Goal: Task Accomplishment & Management: Complete application form

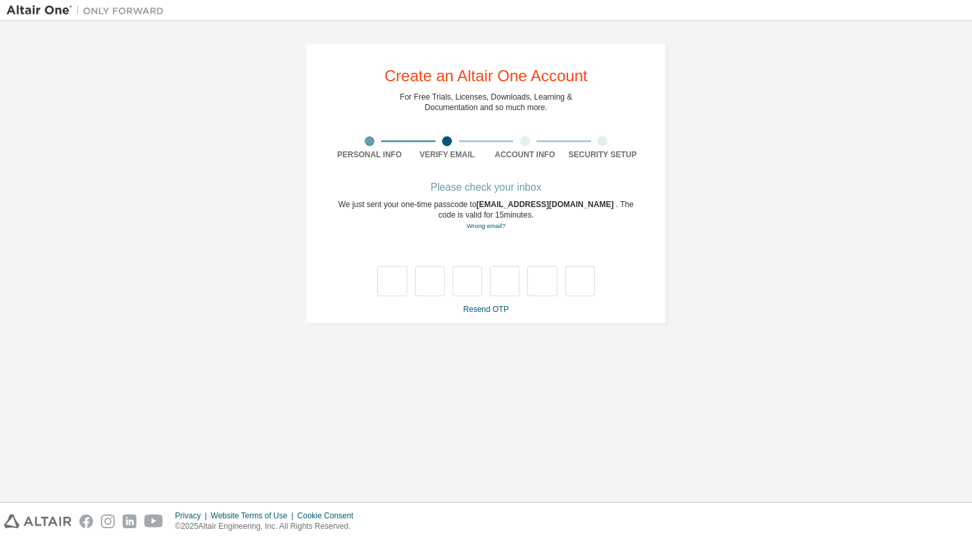
click at [921, 1] on div at bounding box center [562, 10] width 785 height 20
click at [386, 287] on input "text" at bounding box center [392, 281] width 30 height 30
paste input "*"
type input "*"
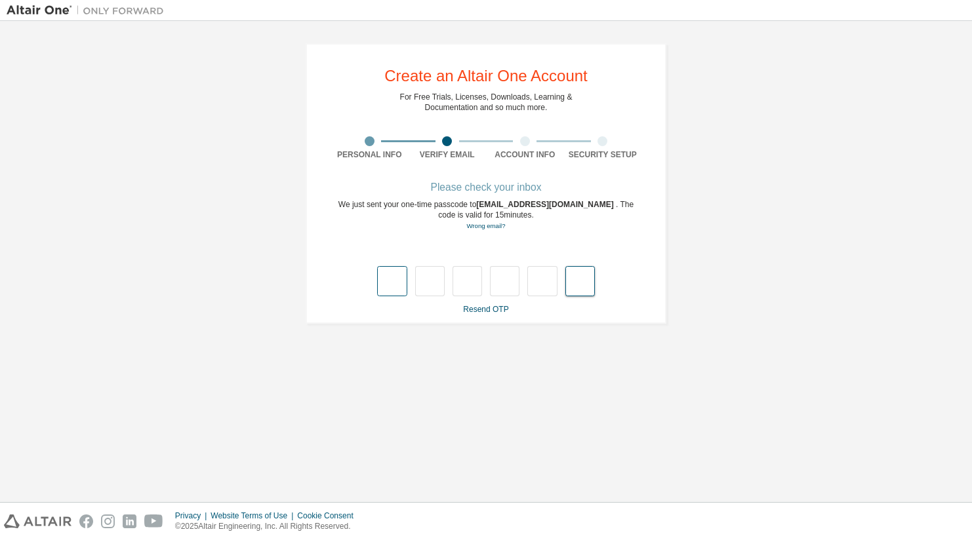
type input "*"
click at [499, 226] on link "Wrong email?" at bounding box center [485, 225] width 39 height 7
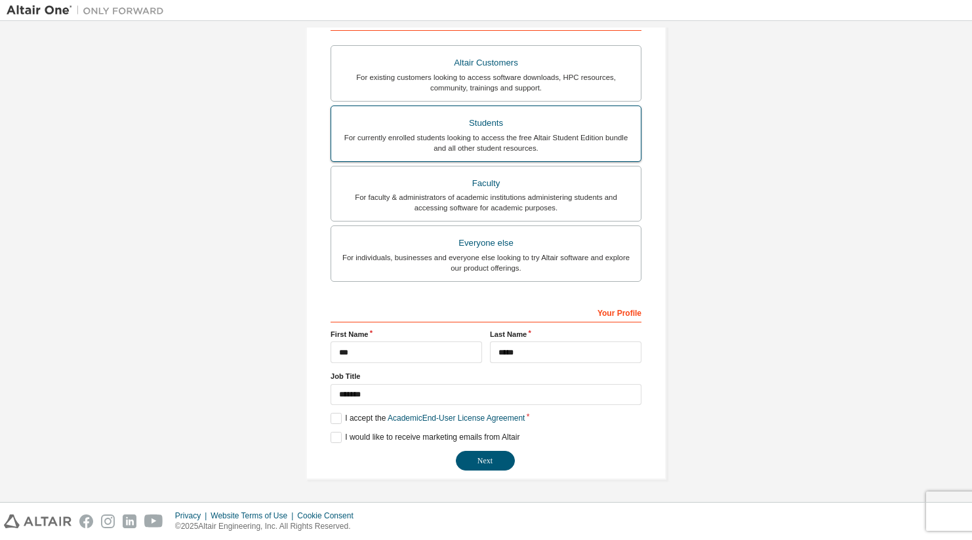
scroll to position [225, 0]
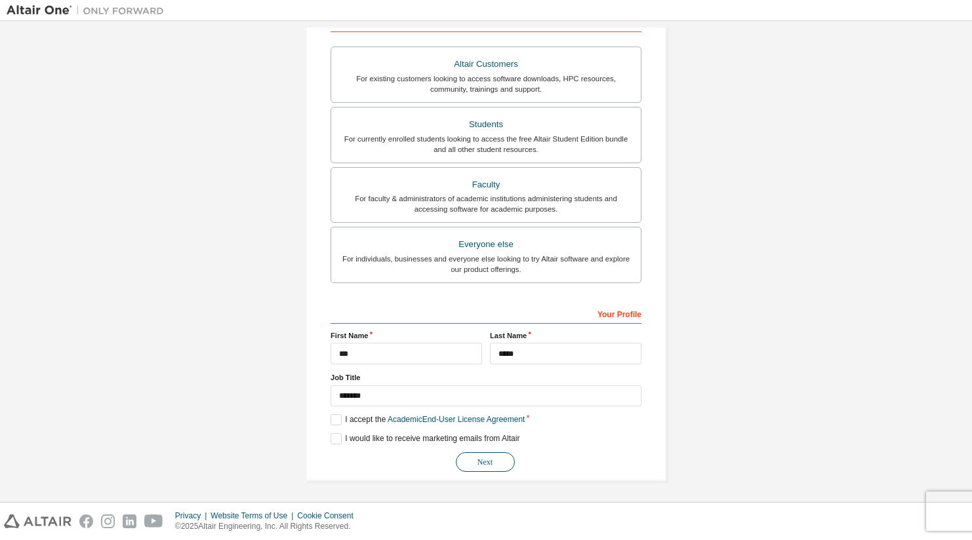
click at [487, 453] on button "Next" at bounding box center [485, 462] width 59 height 20
click at [483, 465] on button "Next" at bounding box center [485, 462] width 59 height 20
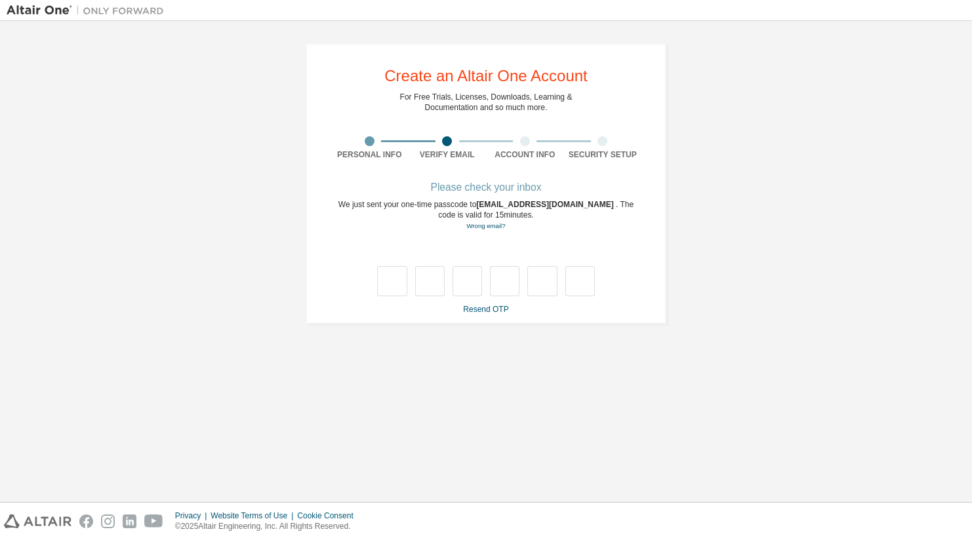
scroll to position [0, 0]
paste input "*"
type input "*"
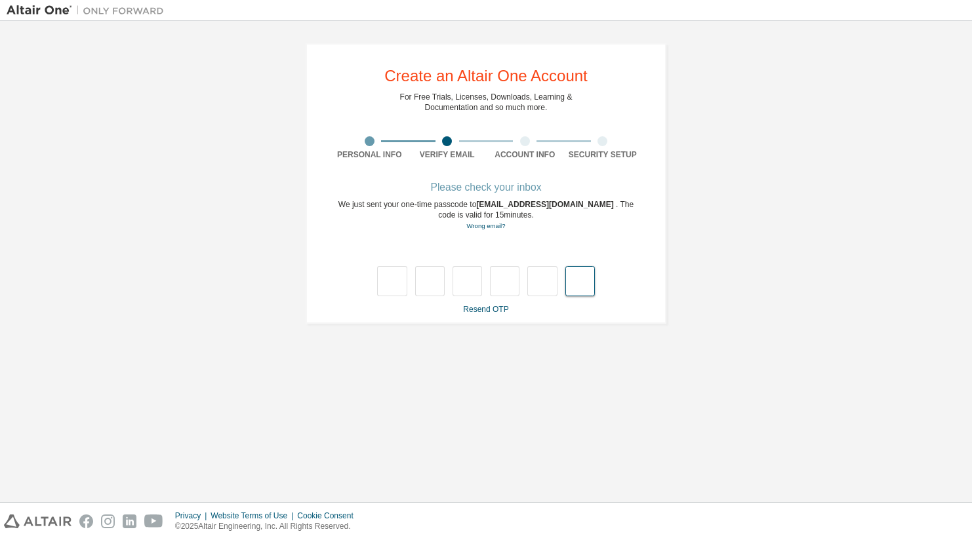
type input "*"
